Goal: Information Seeking & Learning: Compare options

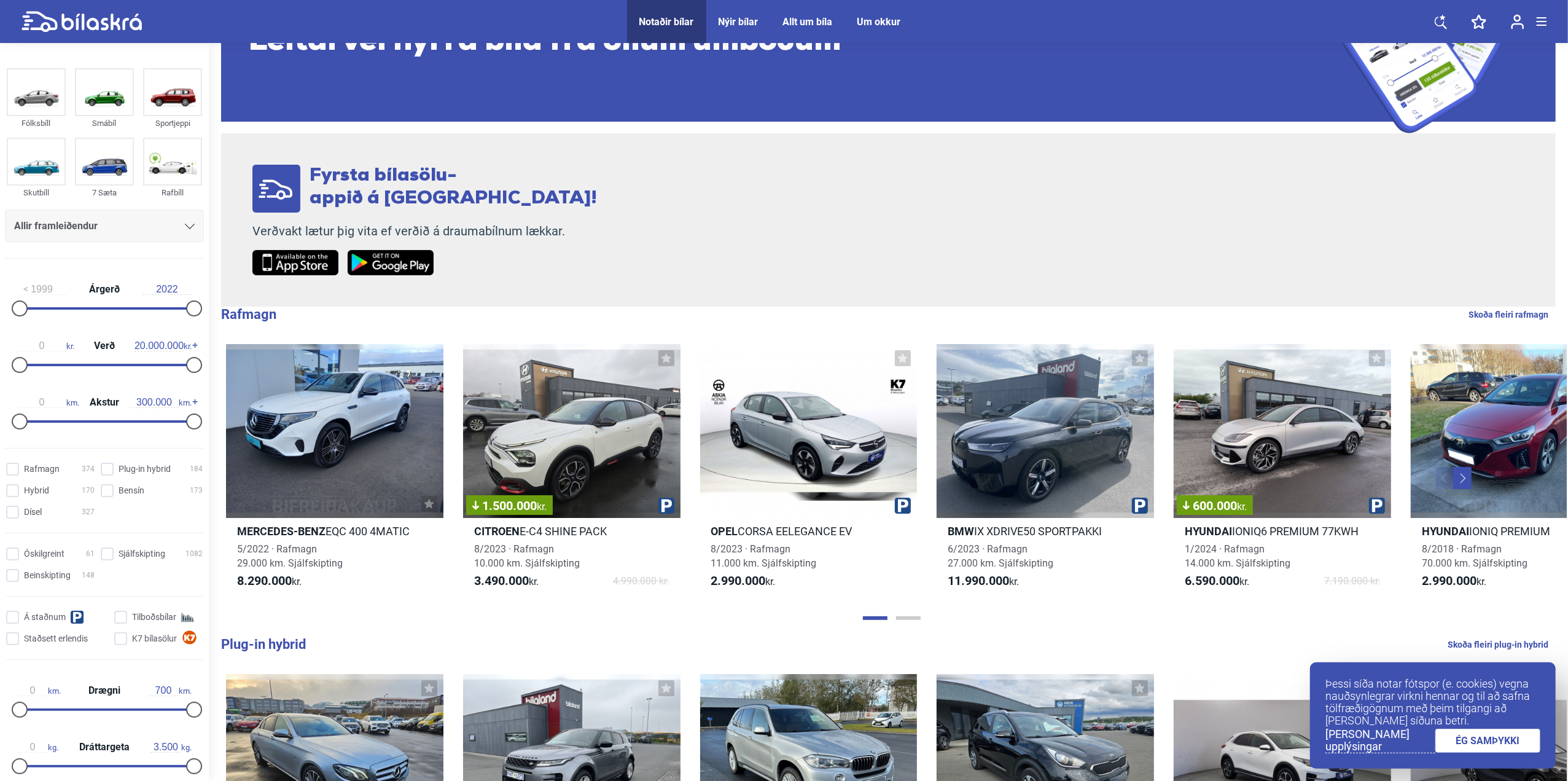
click at [174, 232] on div "Allir framleiðendur" at bounding box center [104, 226] width 181 height 17
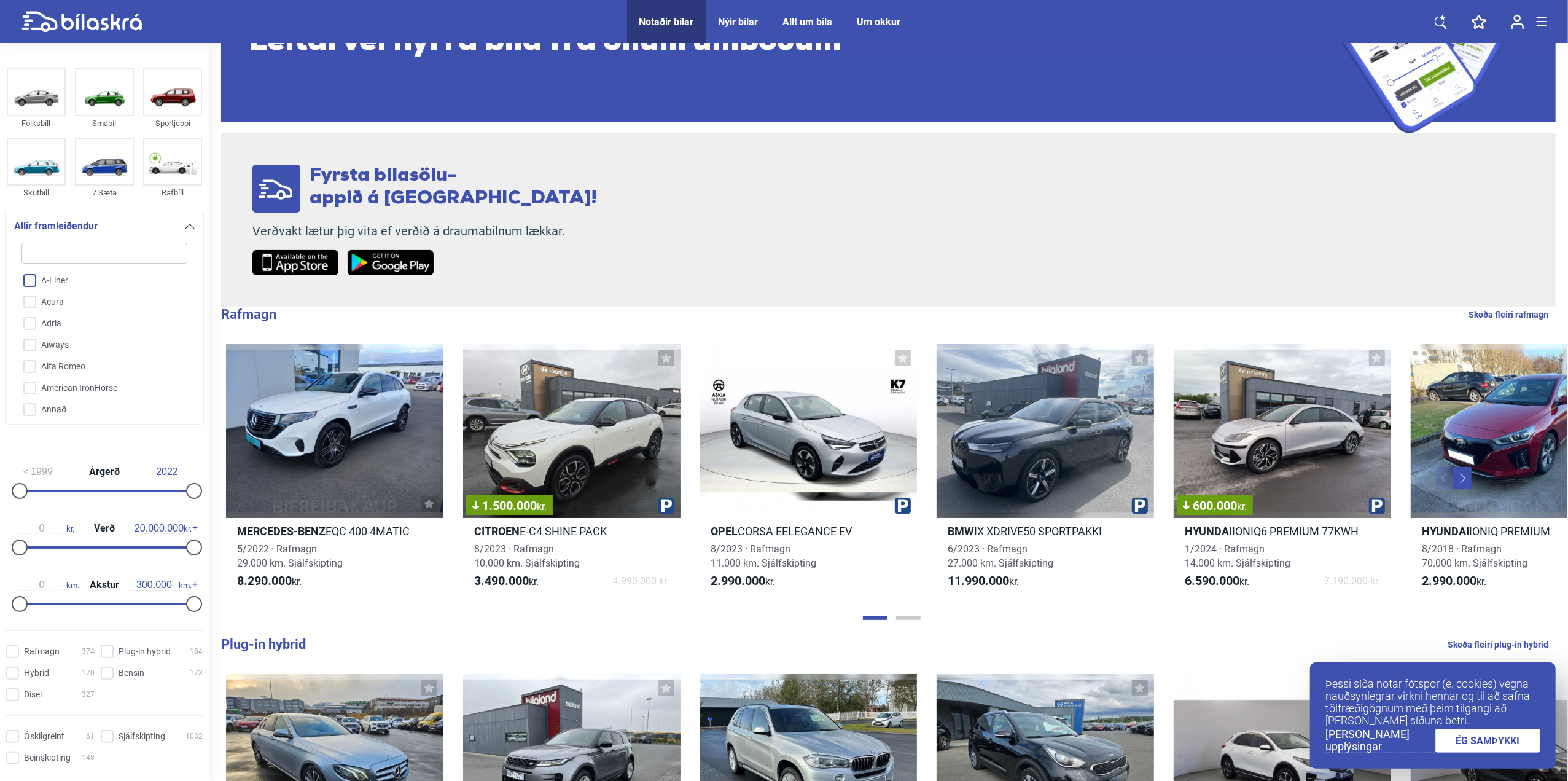
type input "m"
checkbox input "false"
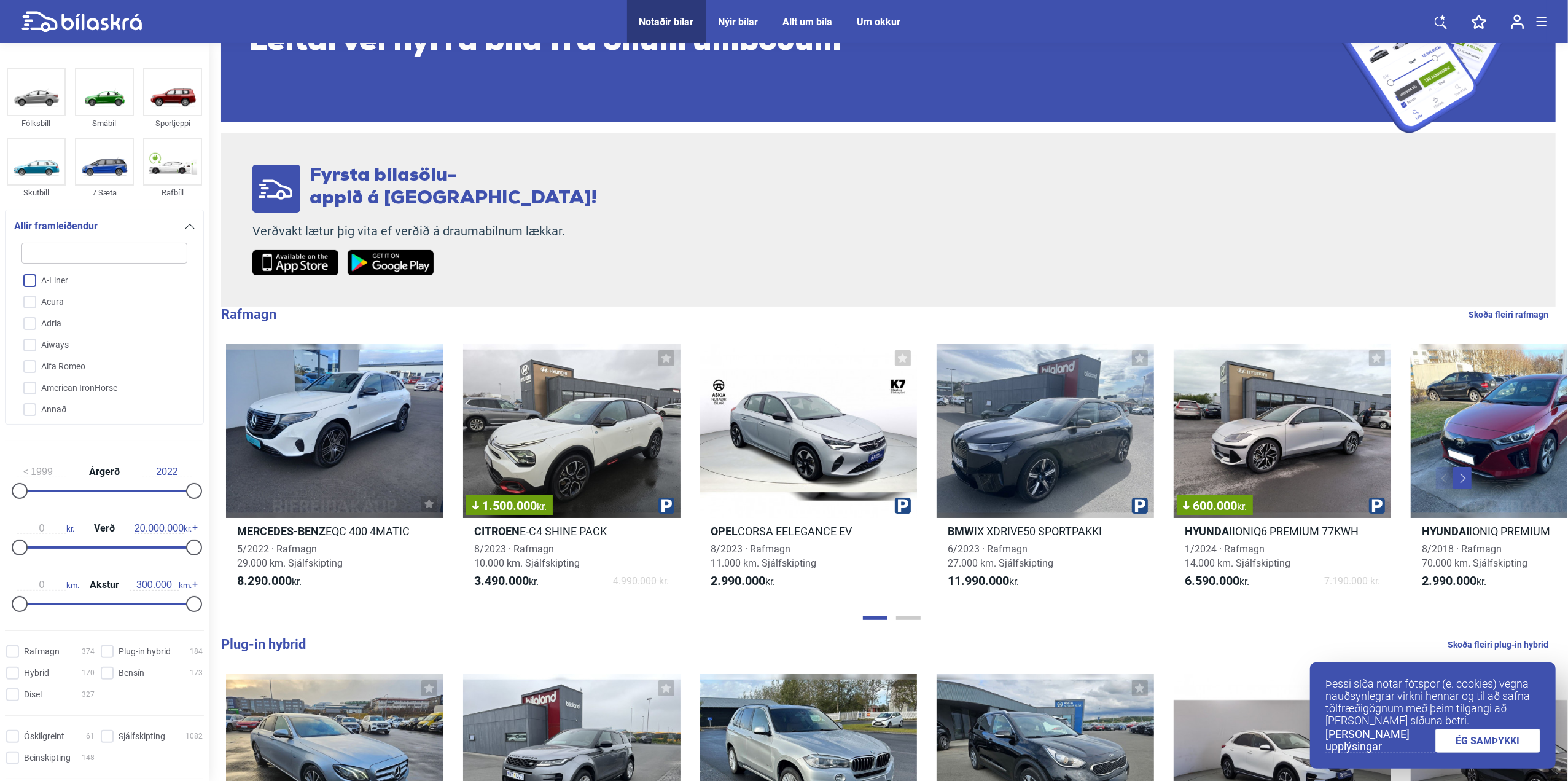
checkbox input "false"
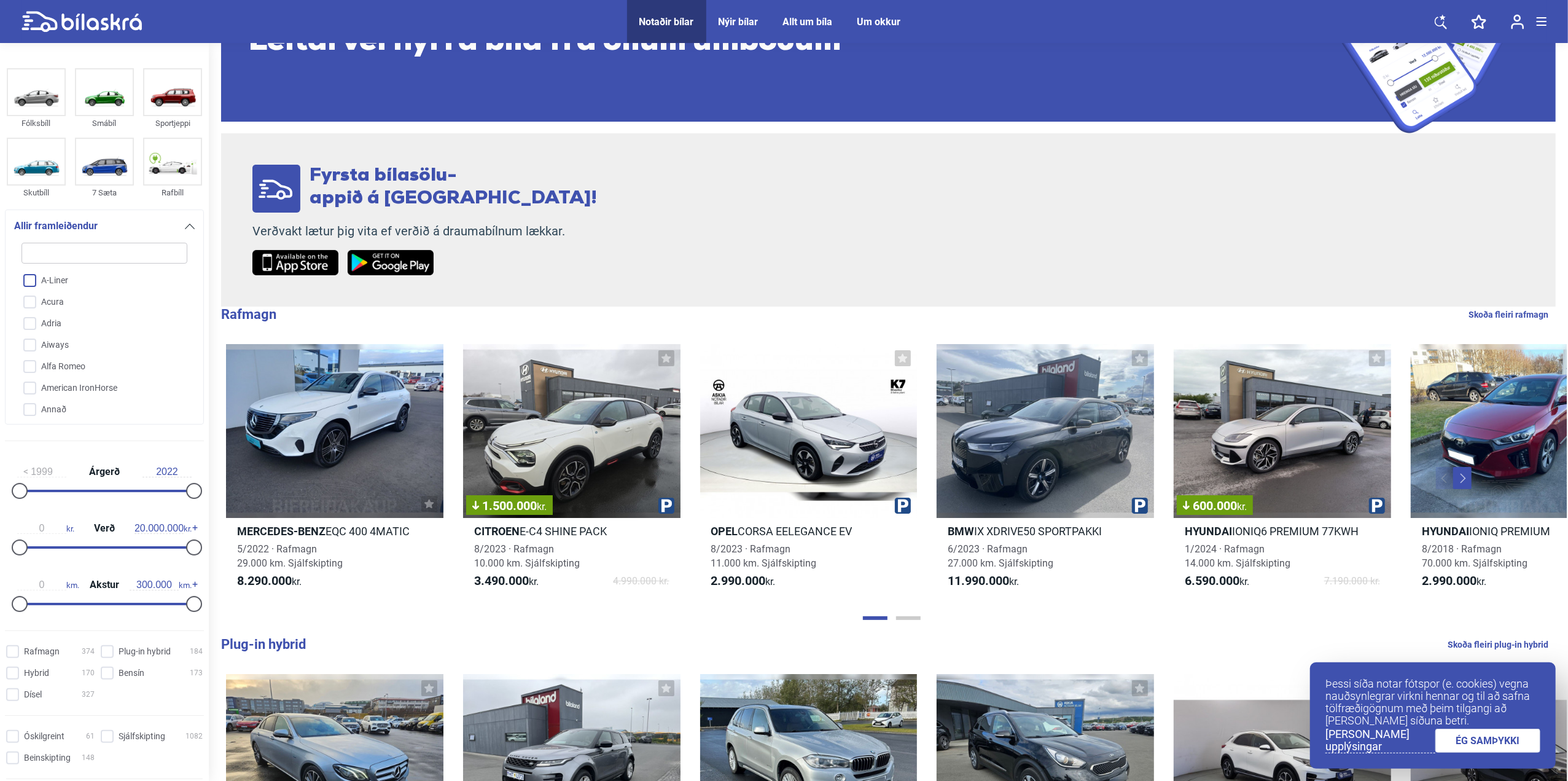
checkbox input "false"
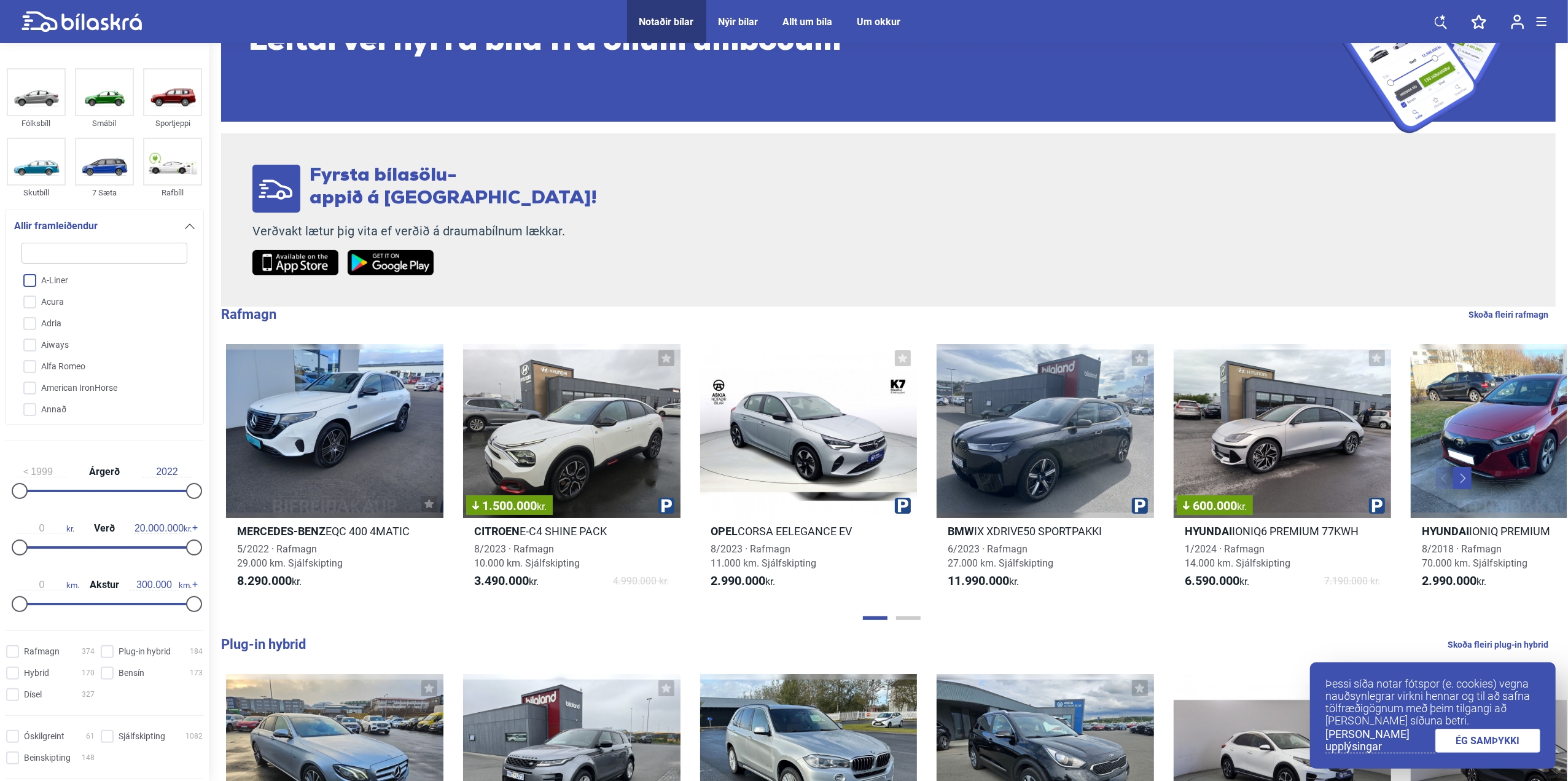
checkbox input "false"
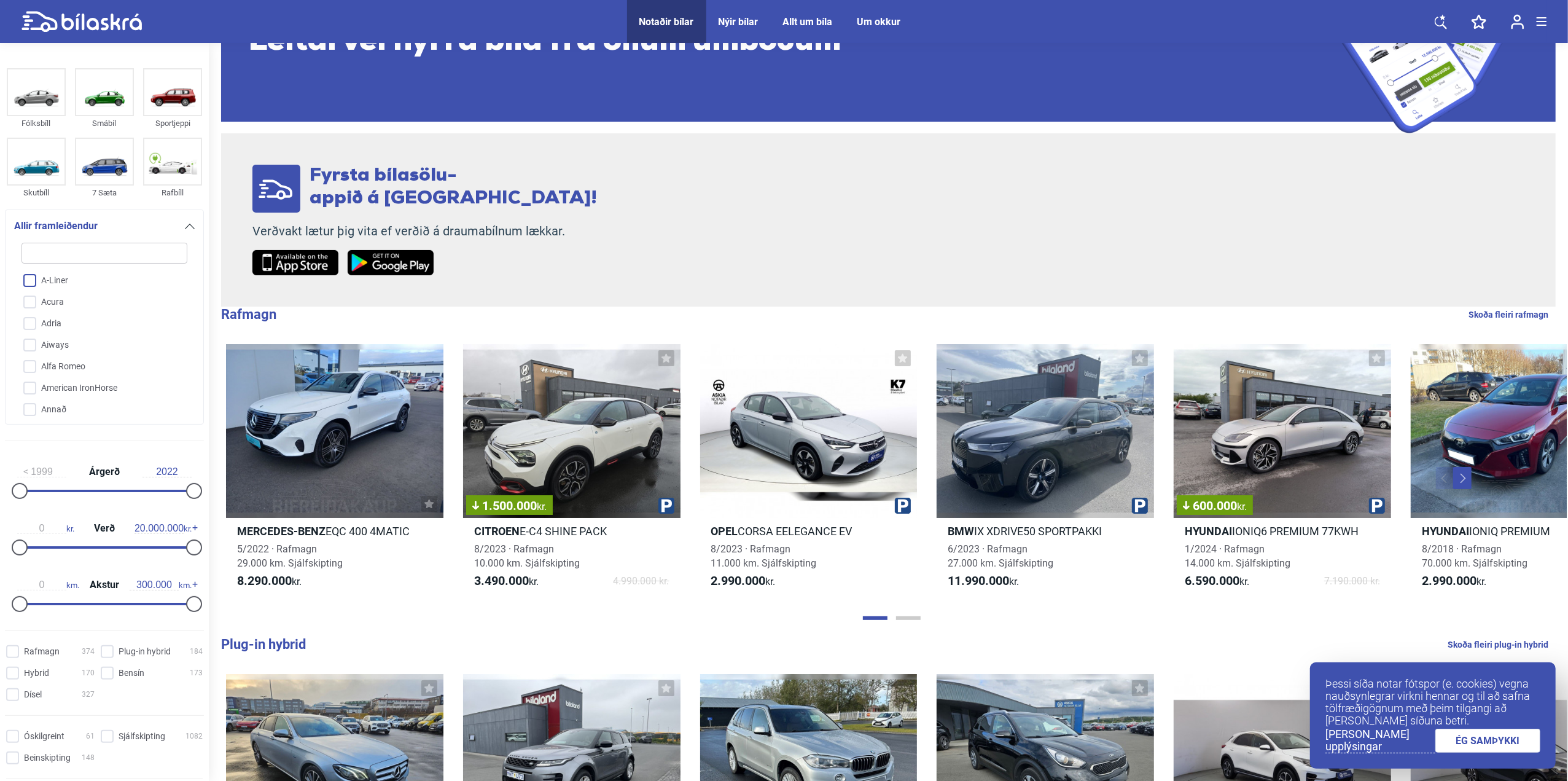
checkbox input "false"
type input "mi"
checkbox input "false"
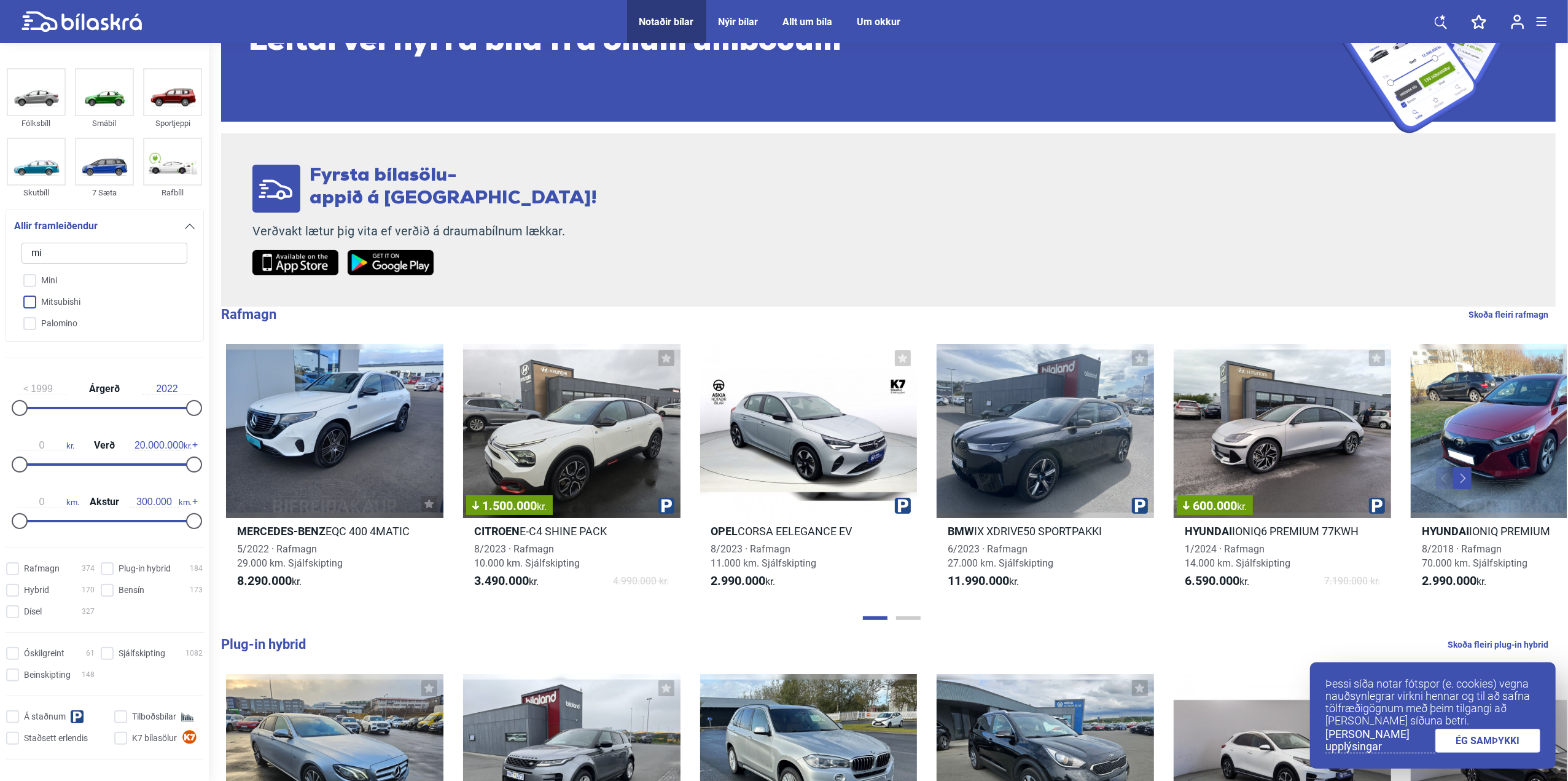
type input "mi"
click at [35, 302] on input "Mitsubishi" at bounding box center [96, 303] width 167 height 22
checkbox input "true"
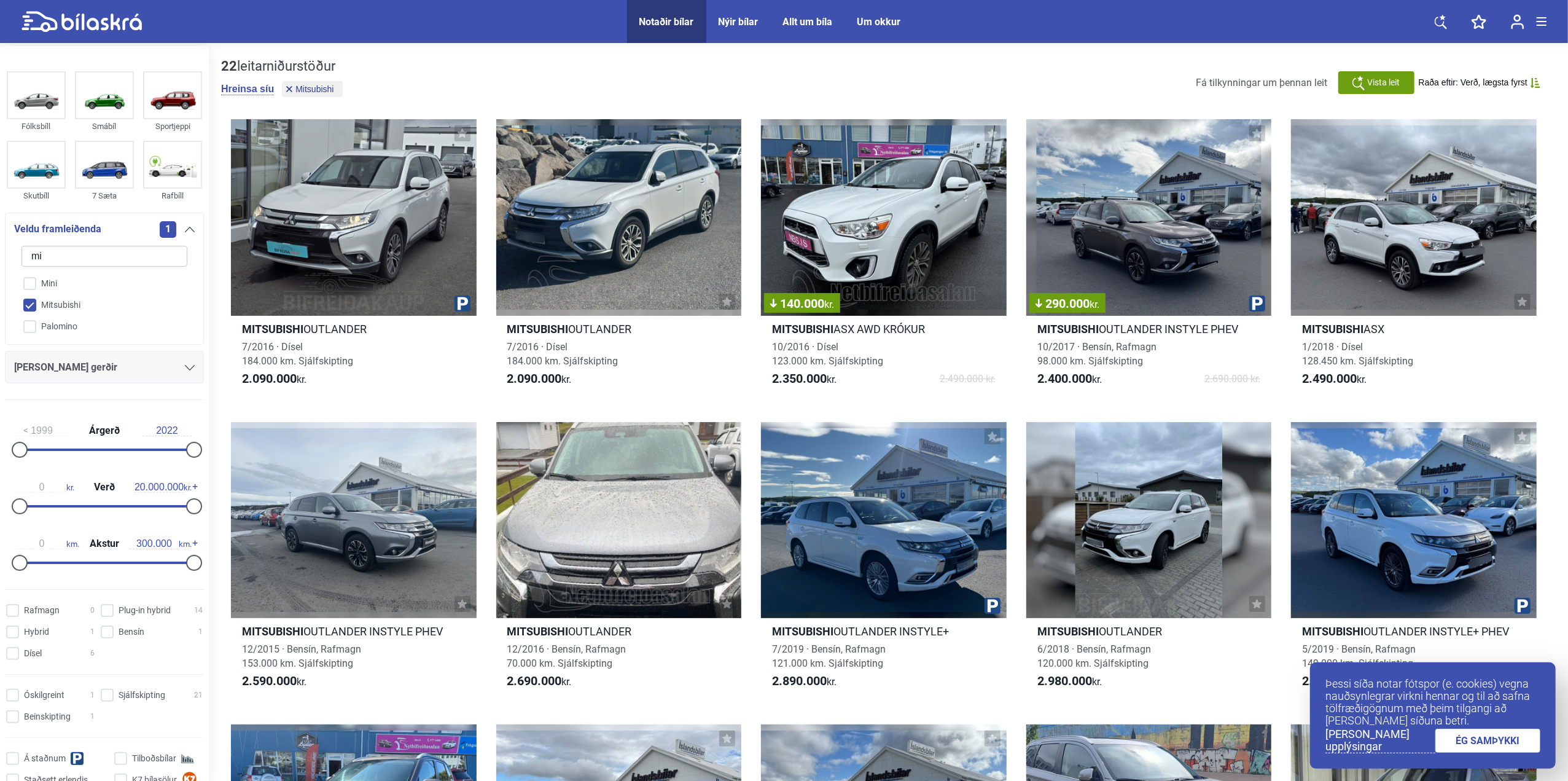
click at [185, 229] on icon at bounding box center [189, 229] width 10 height 6
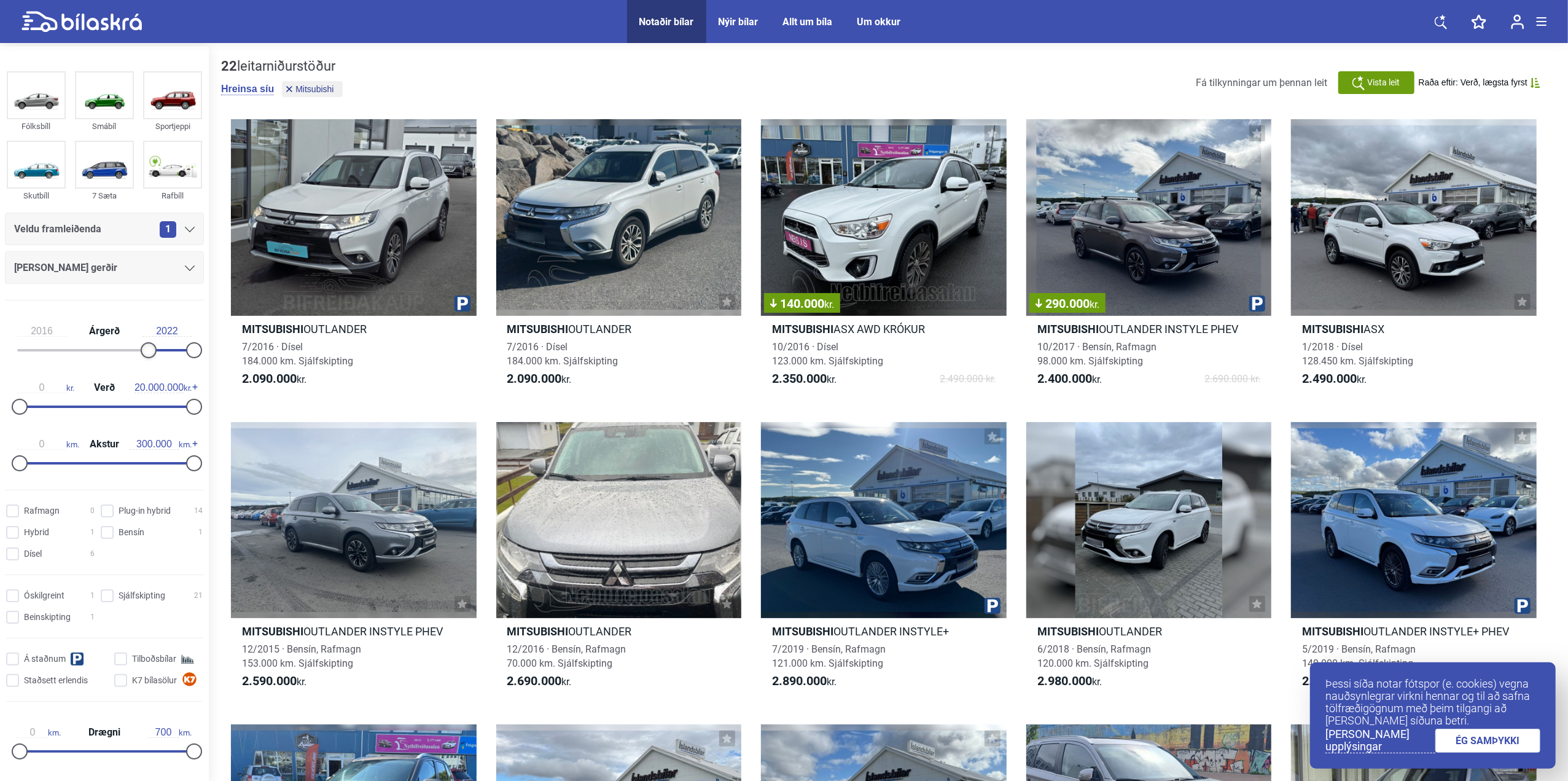
type input "2017"
drag, startPoint x: 18, startPoint y: 351, endPoint x: 150, endPoint y: 344, distance: 132.2
click at [150, 344] on div at bounding box center [156, 350] width 16 height 16
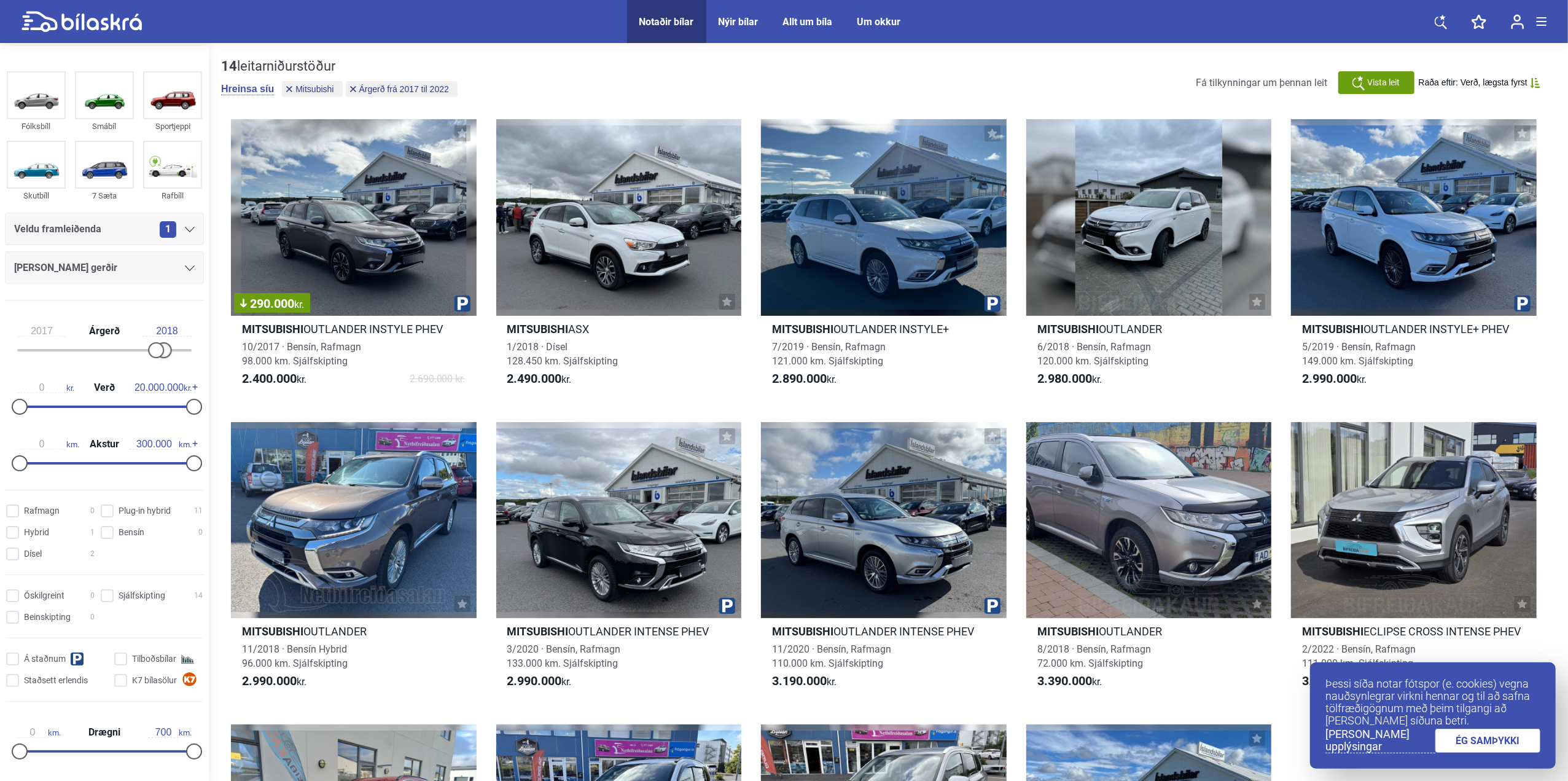
drag, startPoint x: 190, startPoint y: 347, endPoint x: 142, endPoint y: 348, distance: 48.0
click at [142, 349] on div at bounding box center [104, 350] width 174 height 2
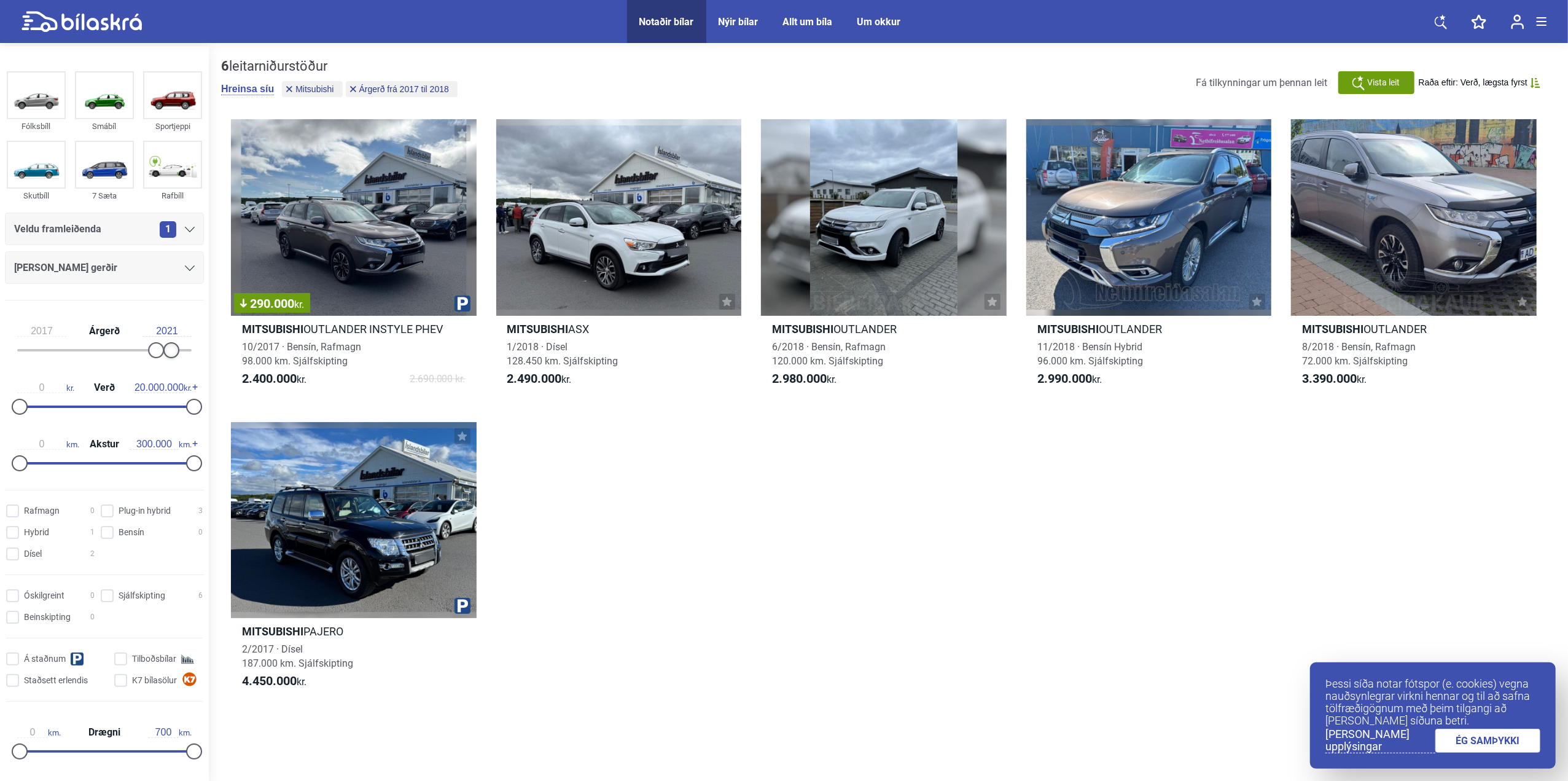
type input "2022"
drag, startPoint x: 164, startPoint y: 350, endPoint x: 209, endPoint y: 347, distance: 45.1
click at [209, 347] on div "Fólksbíll Smábíl Sportjeppi Skutbíll 7 Sæta Rafbíll Veldu framleiðenda 1 Allar …" at bounding box center [784, 414] width 1568 height 738
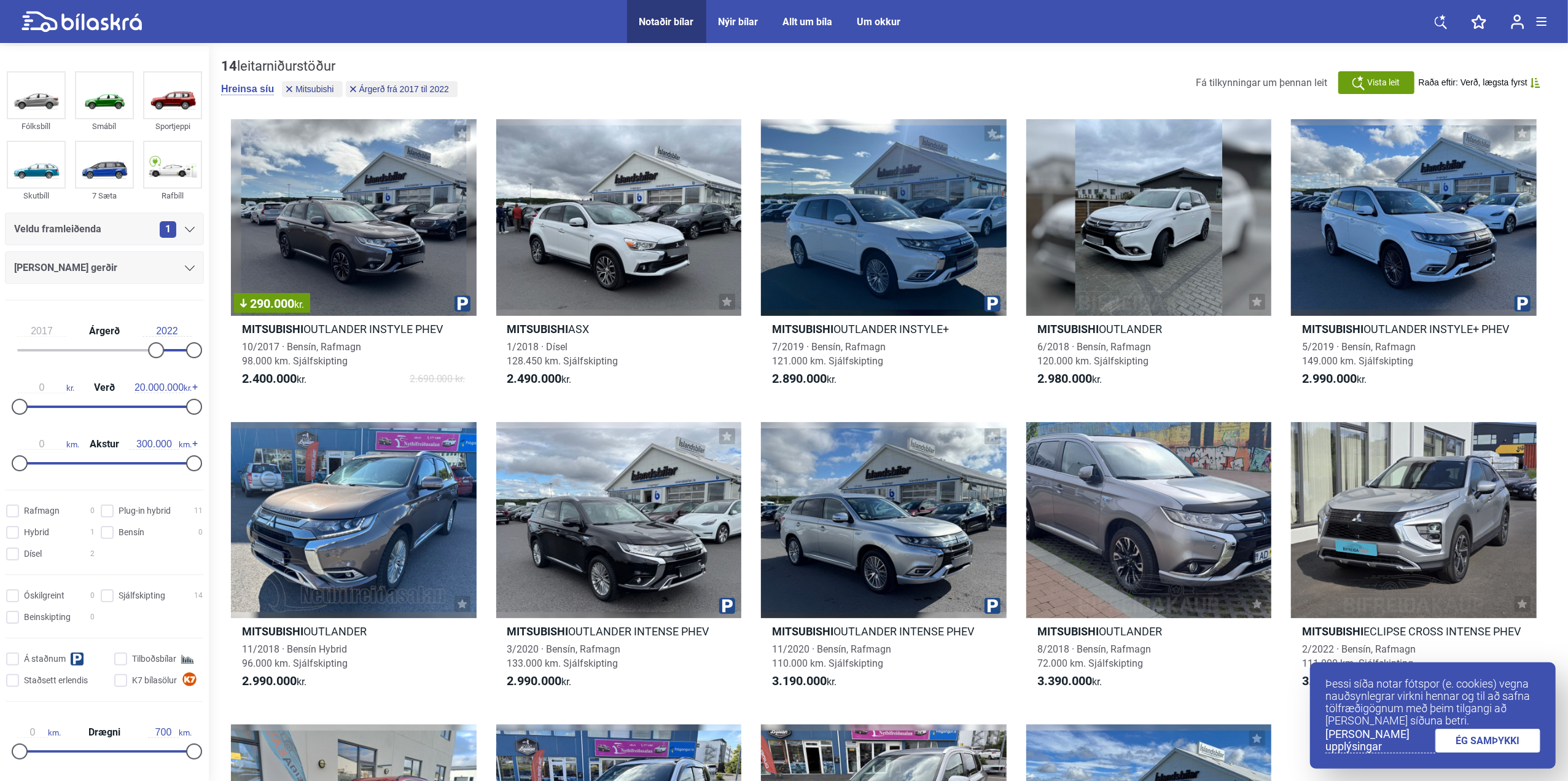
click at [185, 268] on icon at bounding box center [189, 268] width 10 height 6
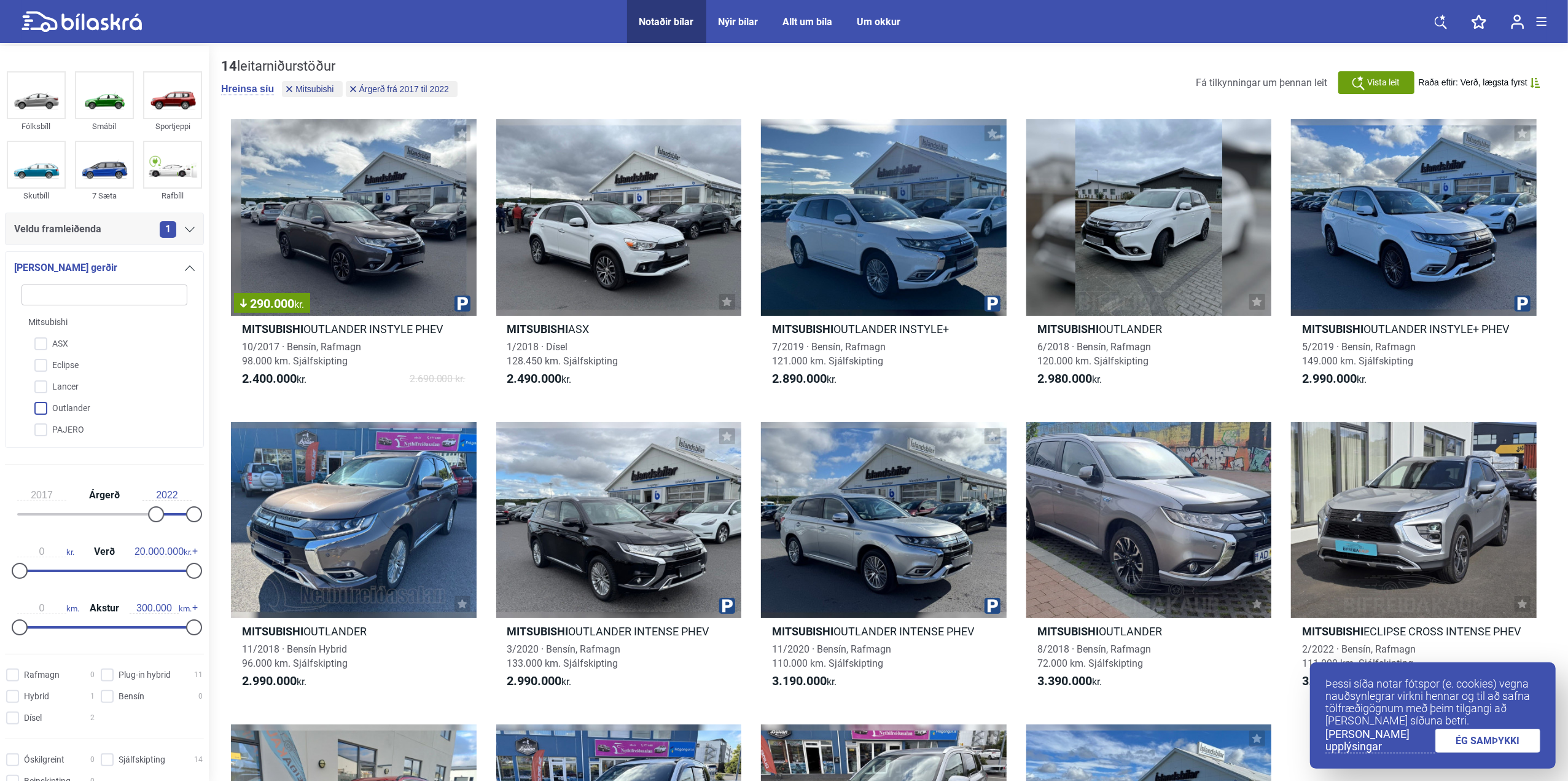
click at [43, 406] on input "Outlander" at bounding box center [96, 409] width 167 height 22
checkbox input "true"
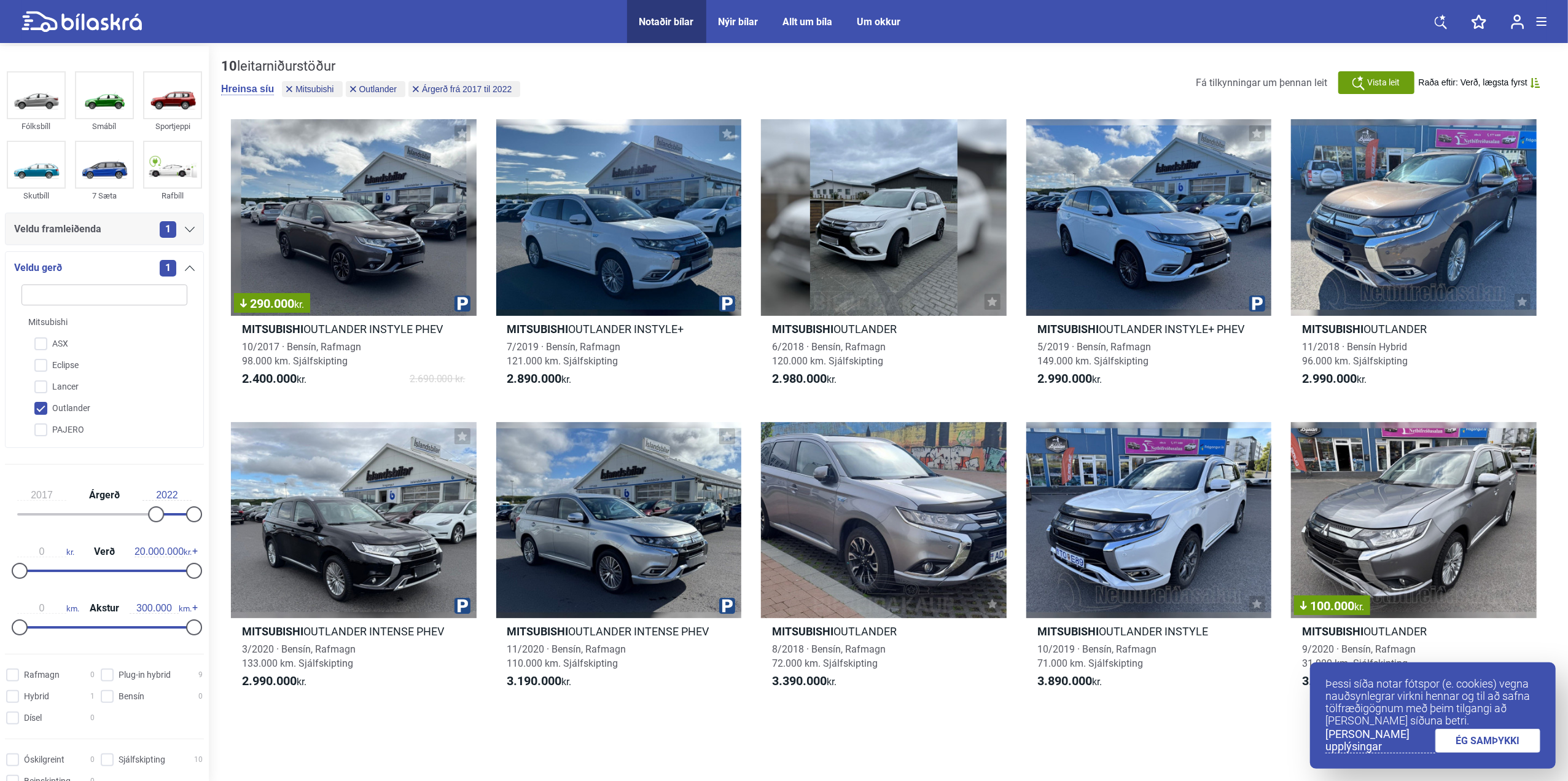
click at [185, 266] on icon at bounding box center [189, 268] width 10 height 6
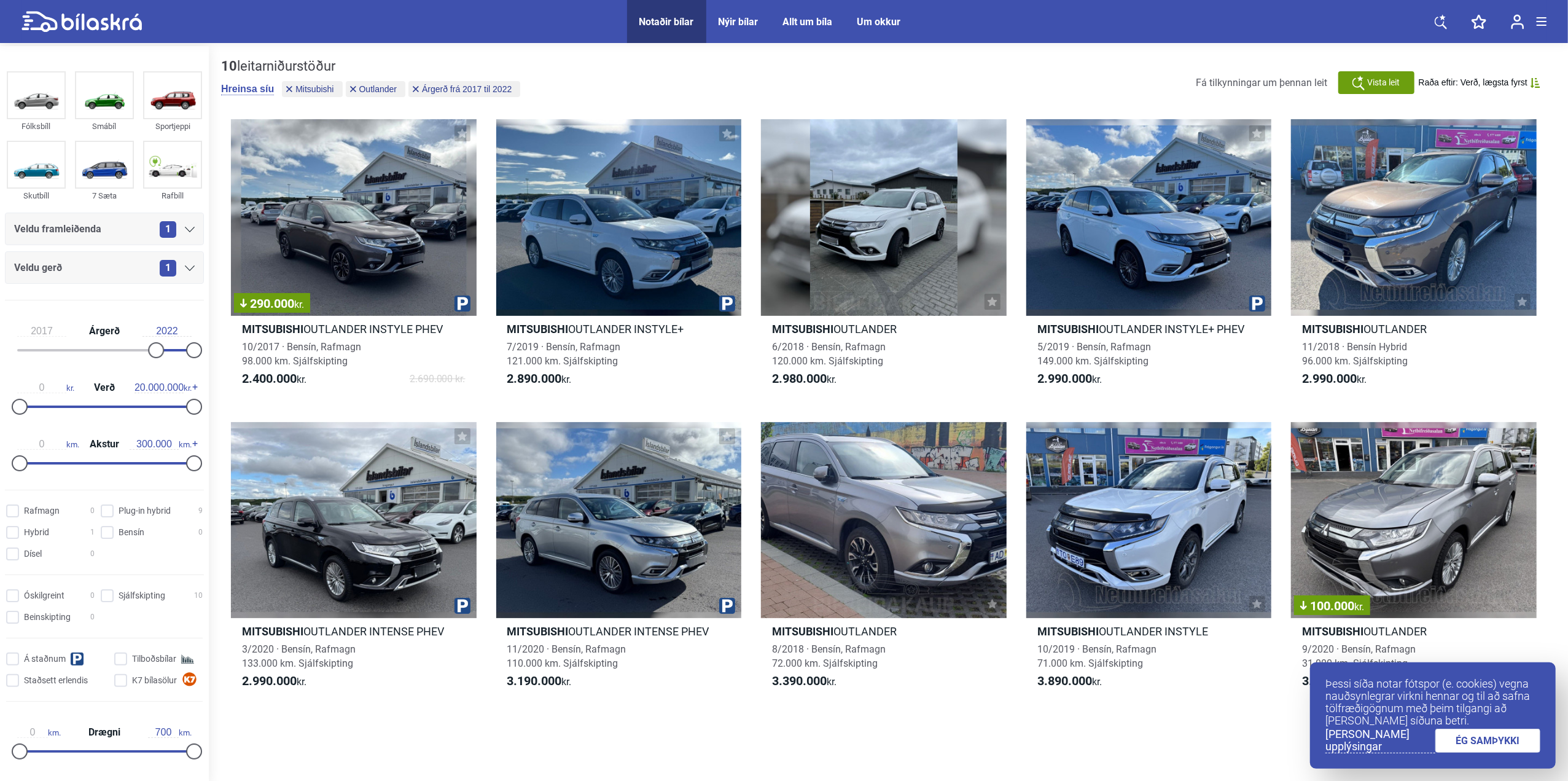
click at [1491, 732] on div "Þessi síða notar fótspor (e. cookies) vegna nauðsynlegrar virkni hennar og til …" at bounding box center [1433, 715] width 246 height 106
click at [1489, 740] on link "ÉG SAMÞYKKI" at bounding box center [1489, 741] width 106 height 24
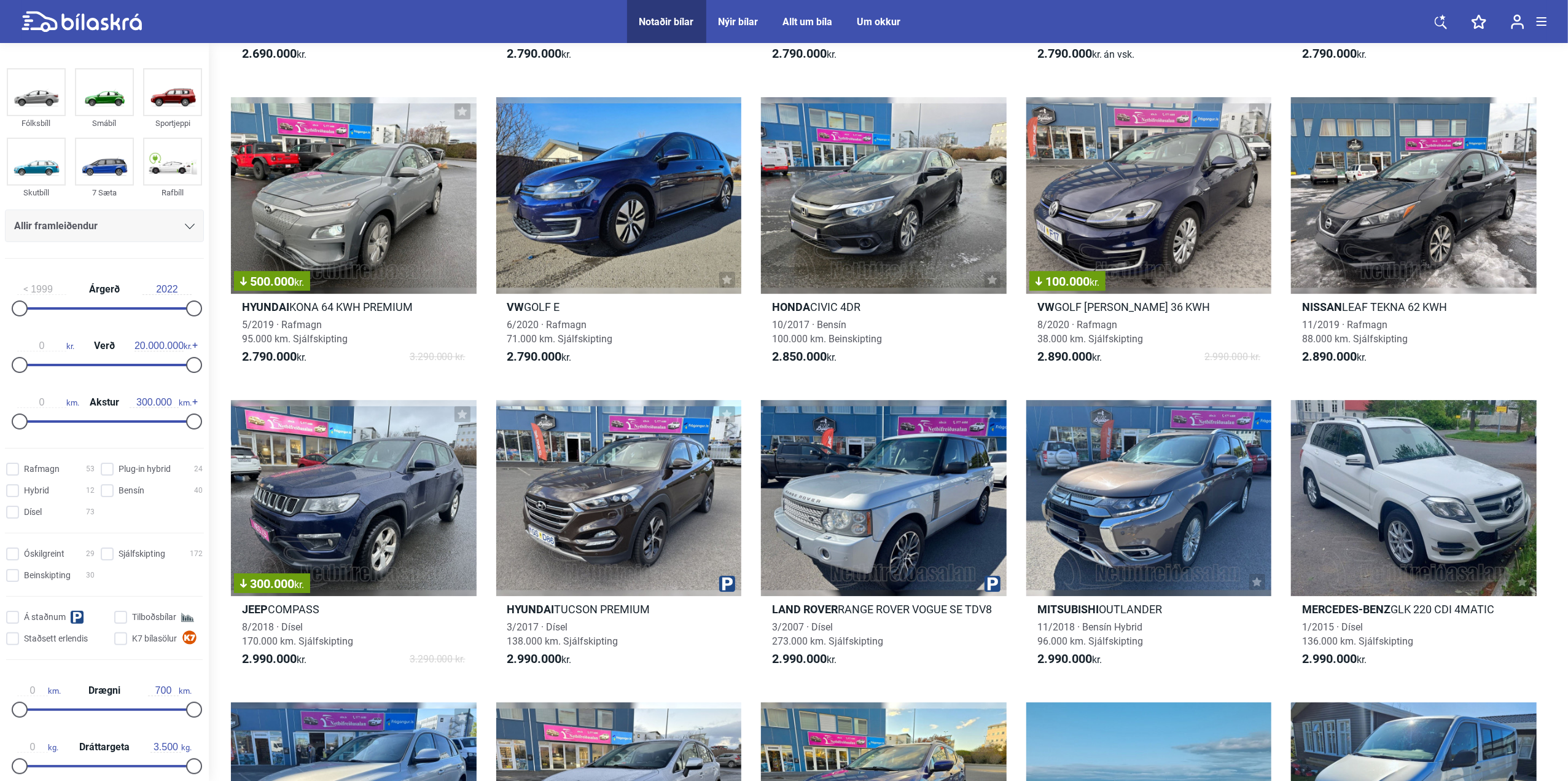
scroll to position [3687, 0]
